Goal: Check status: Check status

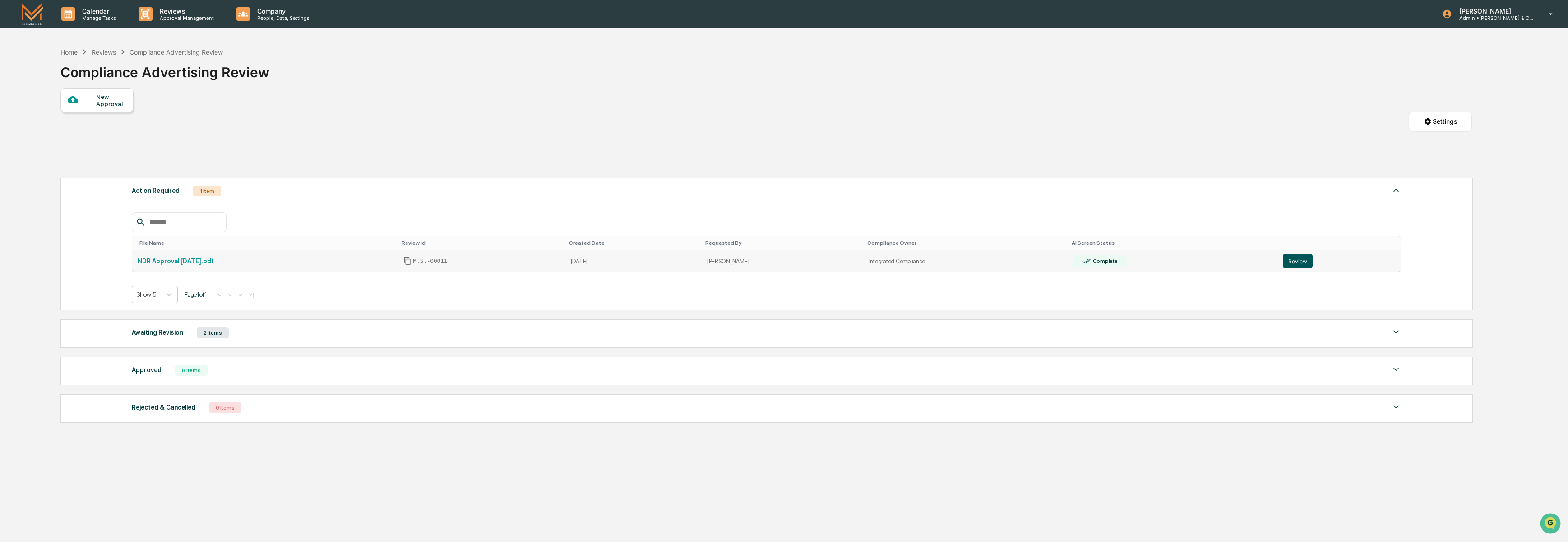
click at [1298, 262] on button "Review" at bounding box center [1297, 260] width 30 height 15
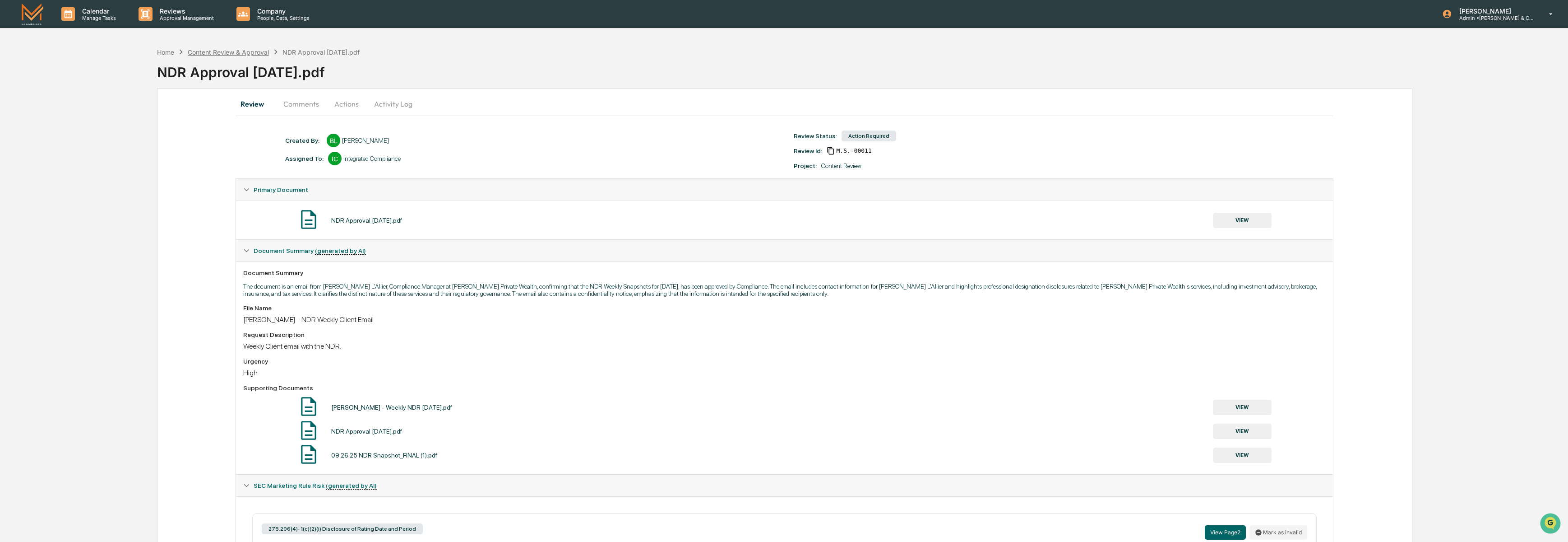
click at [218, 50] on div "Content Review & Approval" at bounding box center [229, 52] width 81 height 8
